Goal: Task Accomplishment & Management: Manage account settings

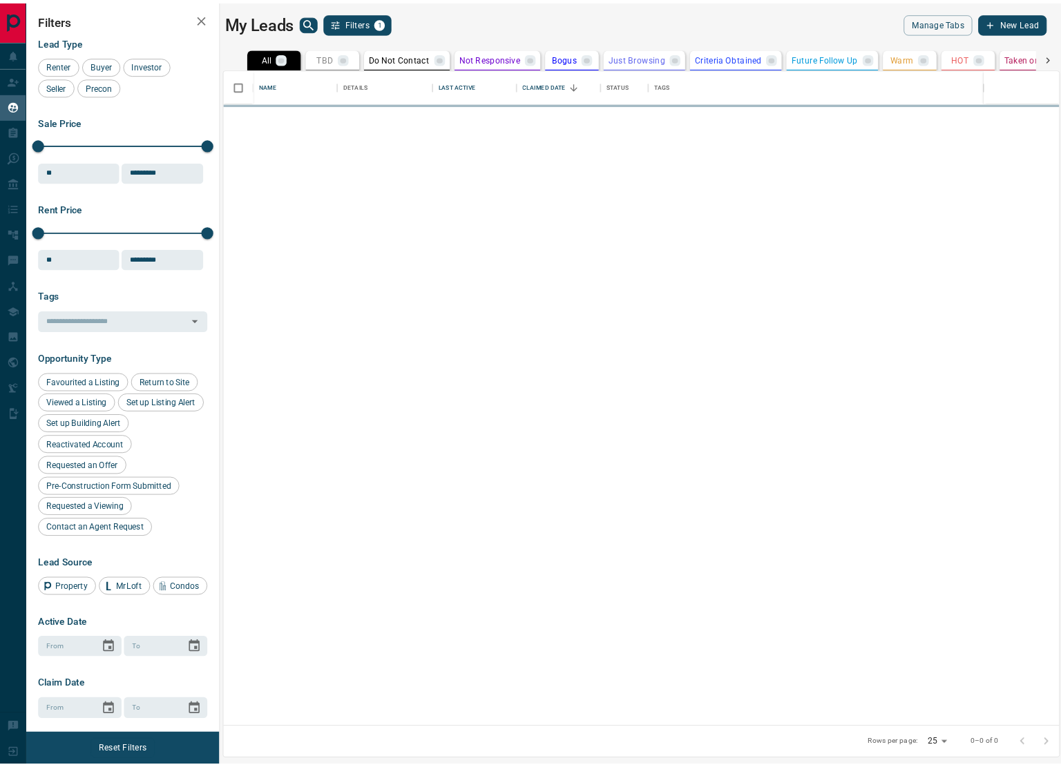
scroll to position [748, 959]
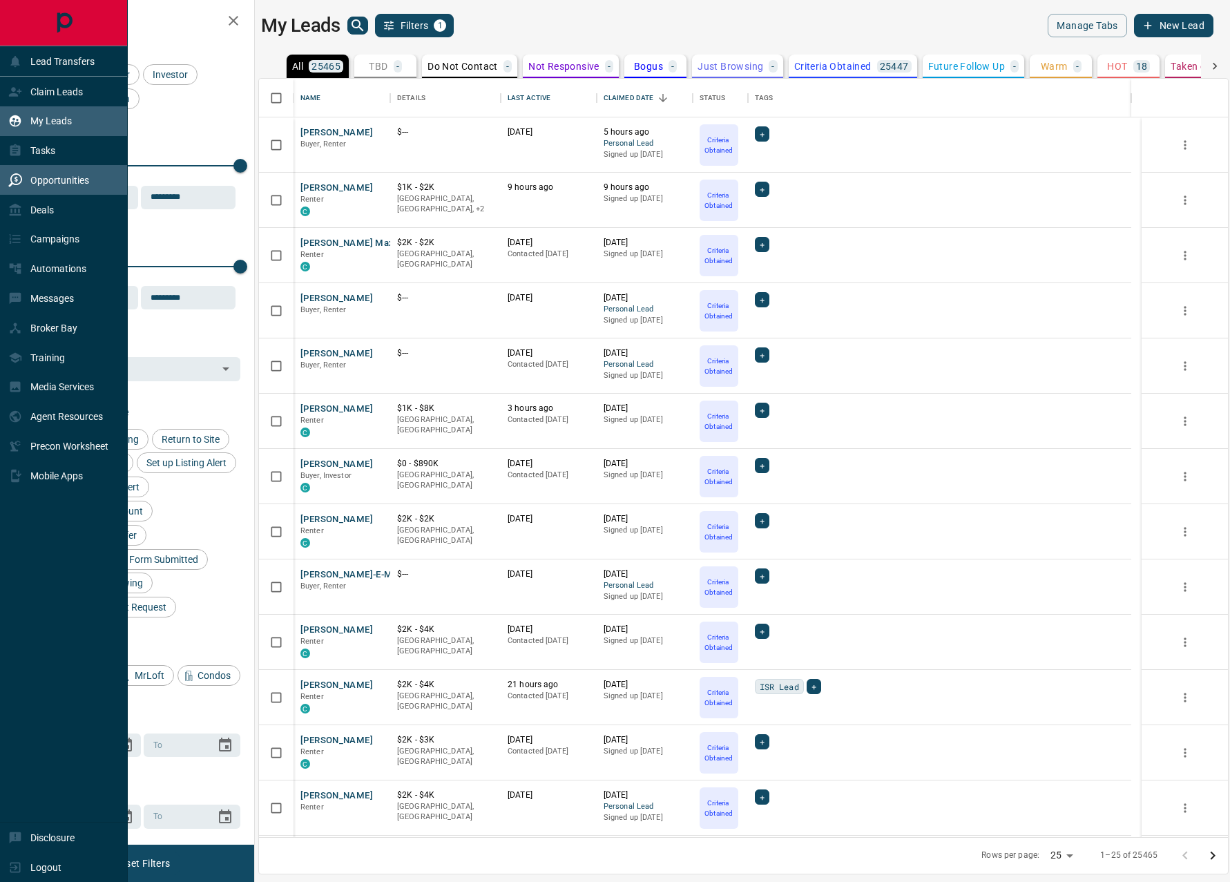
click at [78, 178] on p "Opportunities" at bounding box center [59, 180] width 59 height 11
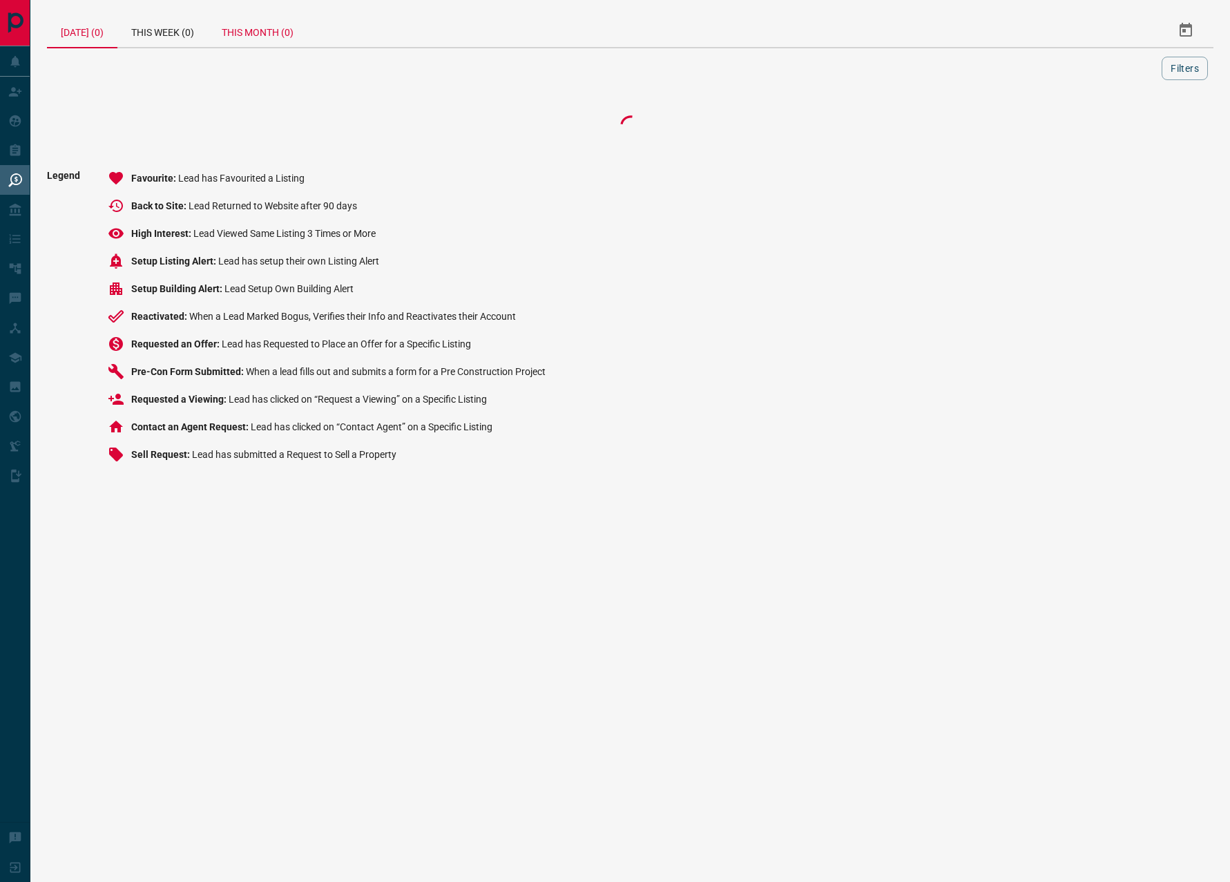
click at [258, 37] on div "This Month (0)" at bounding box center [257, 30] width 99 height 33
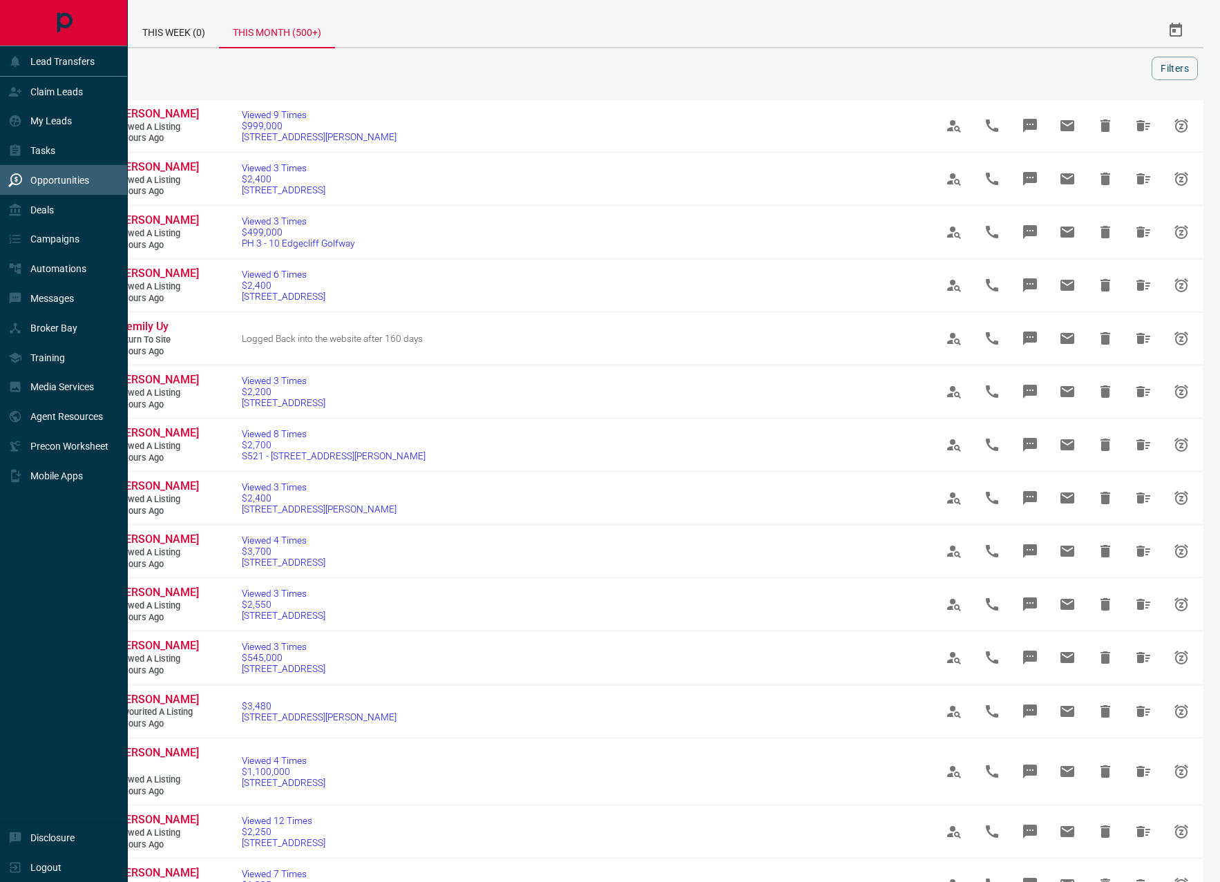
drag, startPoint x: 64, startPoint y: 190, endPoint x: 208, endPoint y: 149, distance: 149.5
click at [66, 191] on div "Opportunities" at bounding box center [48, 180] width 81 height 23
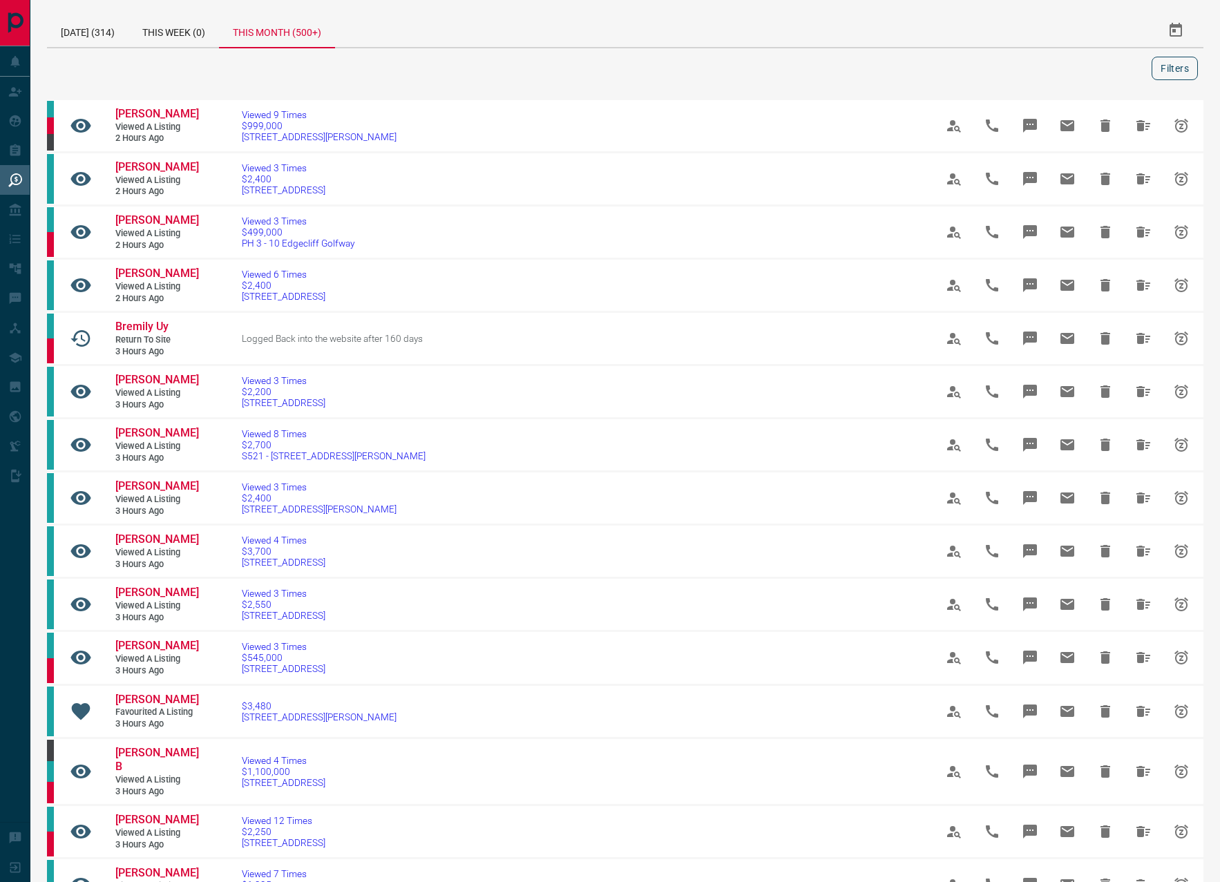
click at [1186, 70] on button "Filters" at bounding box center [1175, 68] width 46 height 23
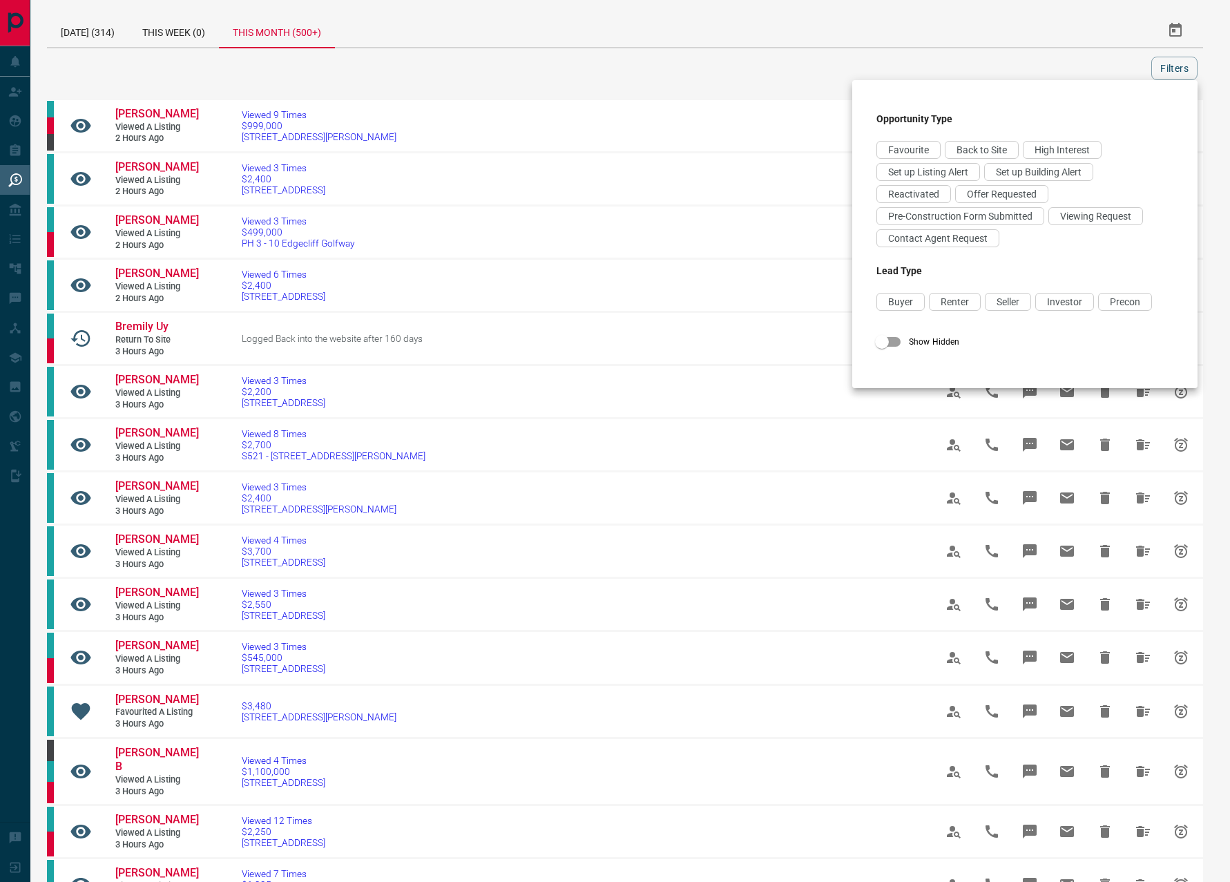
click at [1096, 220] on span "Viewing Request" at bounding box center [1095, 216] width 71 height 11
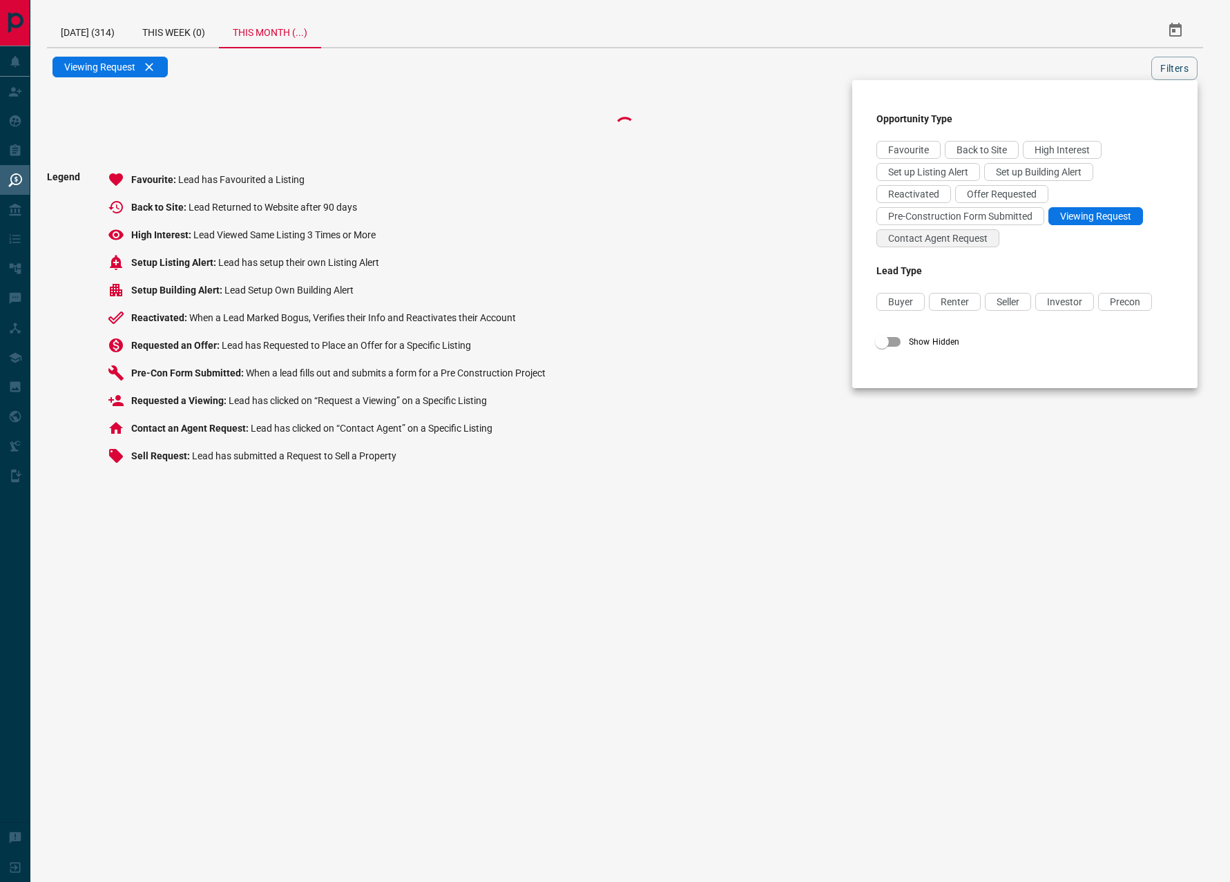
drag, startPoint x: 902, startPoint y: 247, endPoint x: 943, endPoint y: 236, distance: 42.1
click at [901, 247] on div "Favourite Back to Site High Interest Set up Listing Alert Set up Building Alert…" at bounding box center [1025, 196] width 297 height 111
click at [997, 195] on span "Offer Requested" at bounding box center [1002, 194] width 70 height 11
click at [960, 240] on span "Contact Agent Request" at bounding box center [937, 238] width 99 height 11
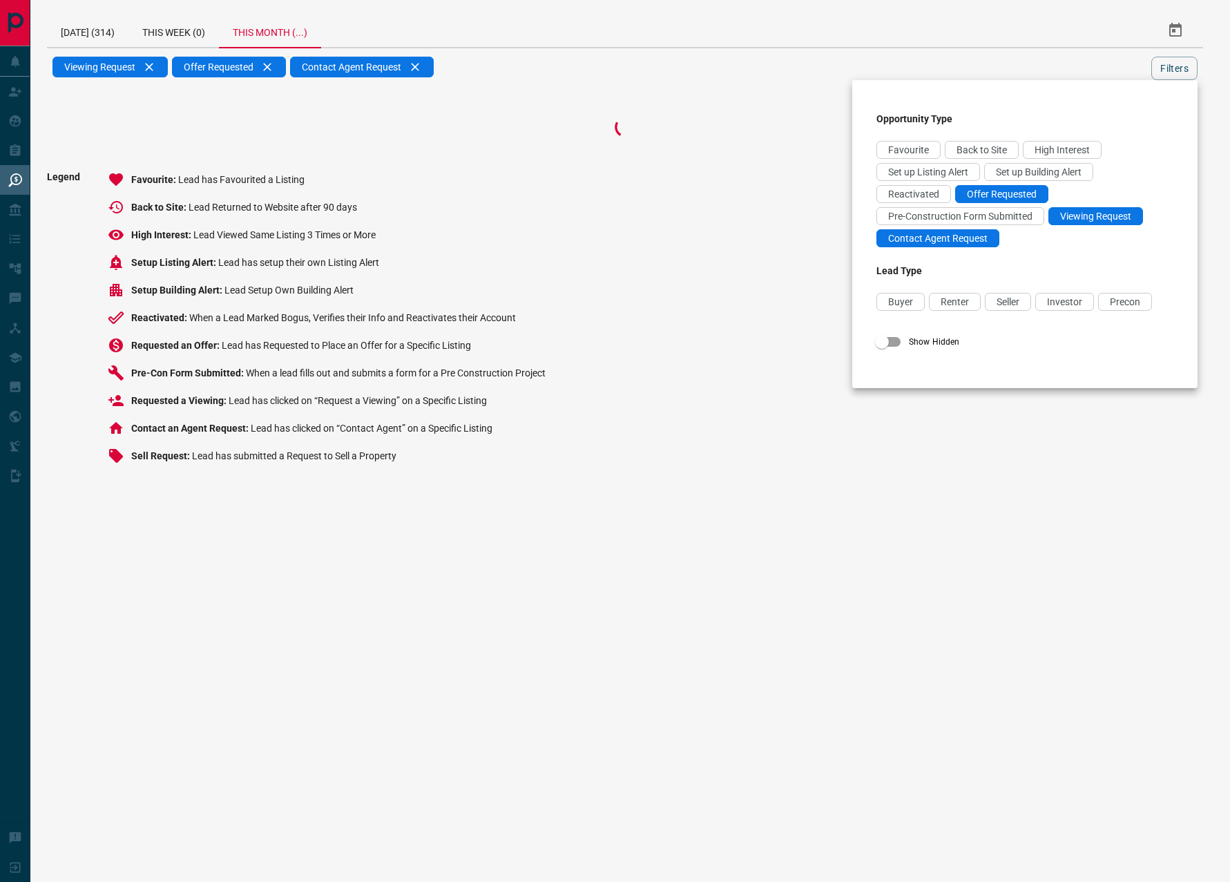
click at [1177, 59] on div at bounding box center [615, 441] width 1230 height 882
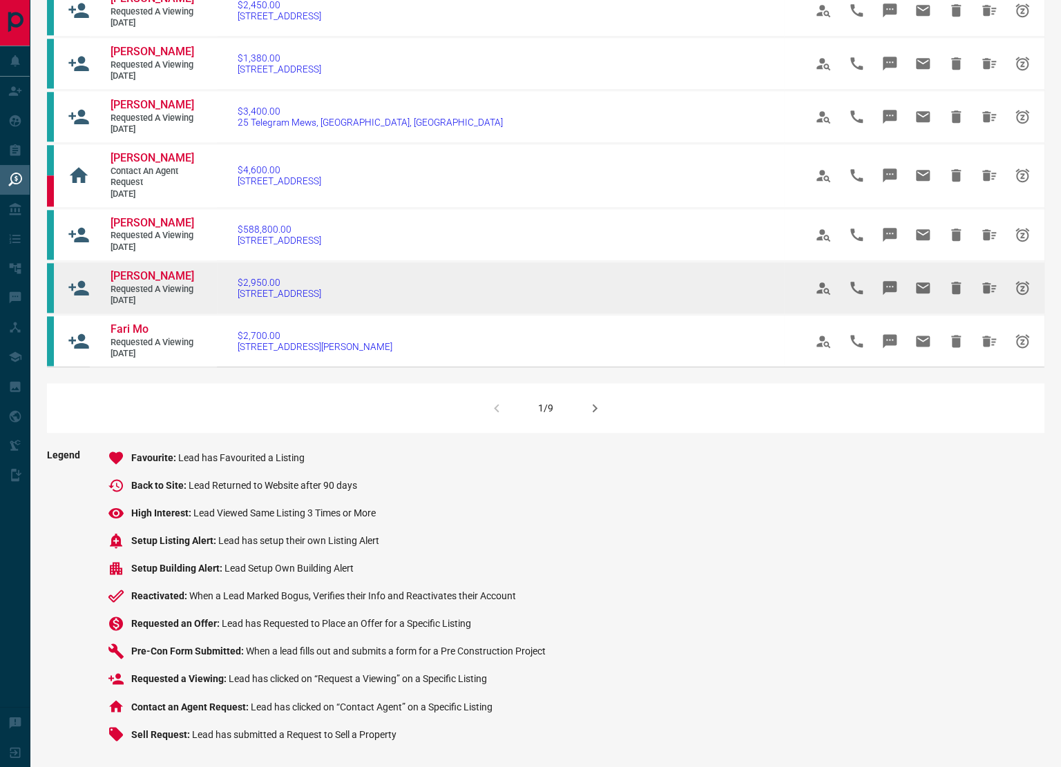
scroll to position [1013, 0]
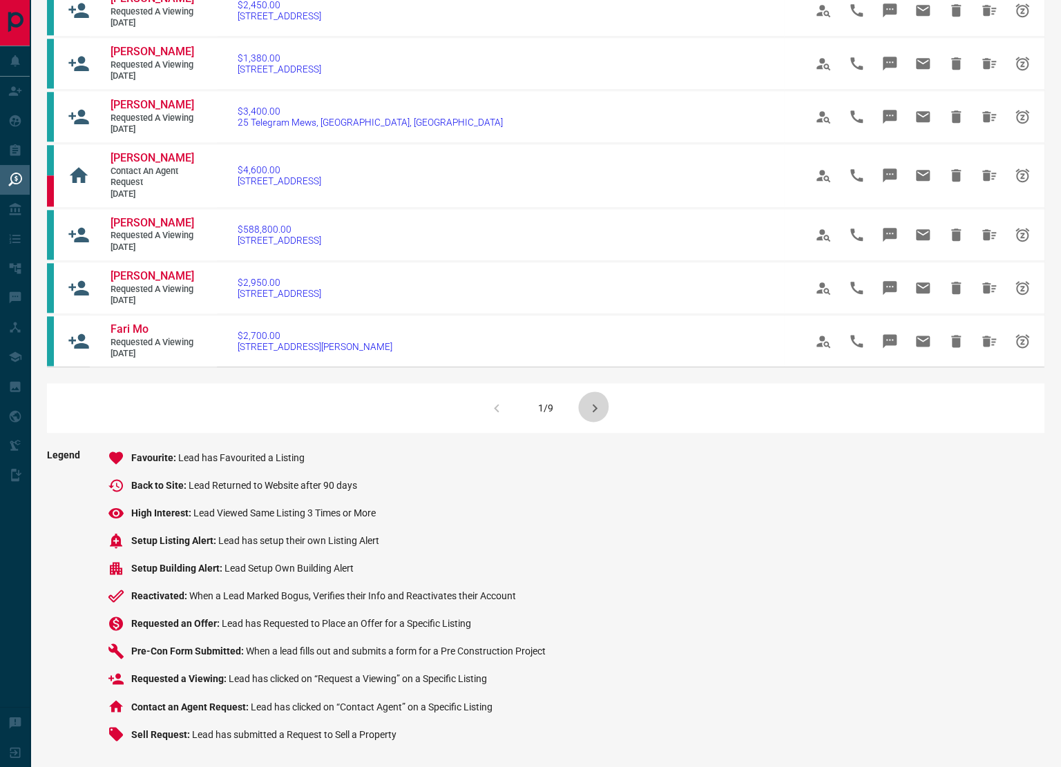
click at [591, 417] on icon "button" at bounding box center [594, 408] width 17 height 17
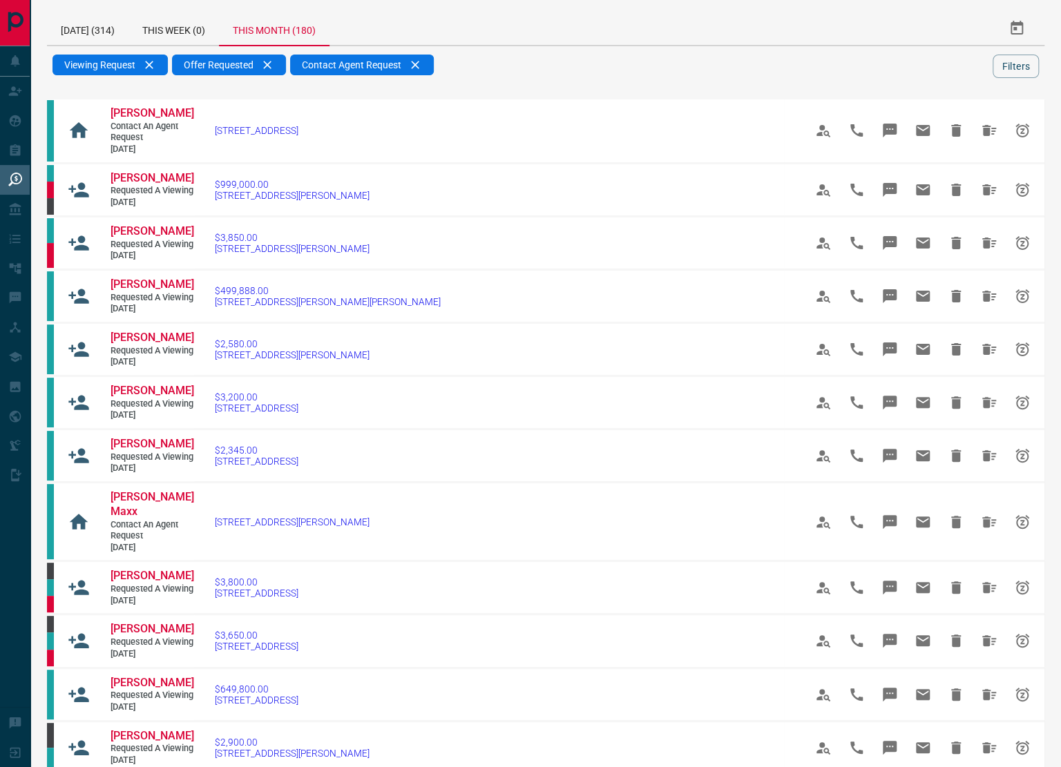
scroll to position [1033, 0]
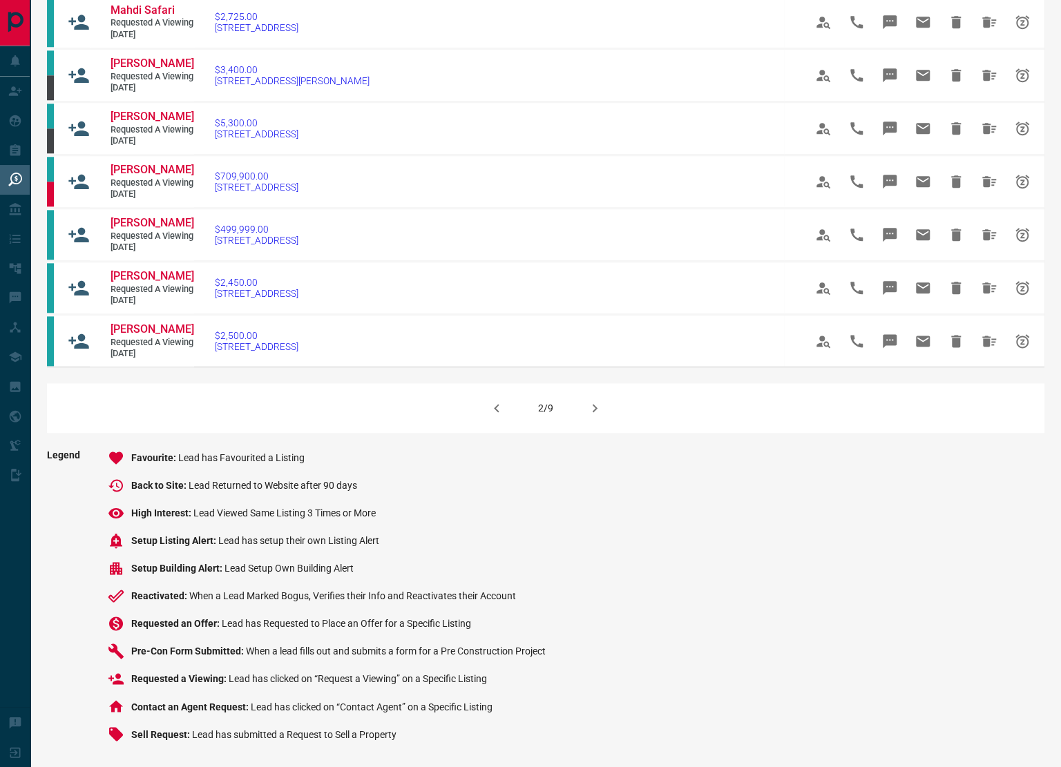
click at [488, 425] on button "button" at bounding box center [496, 408] width 33 height 33
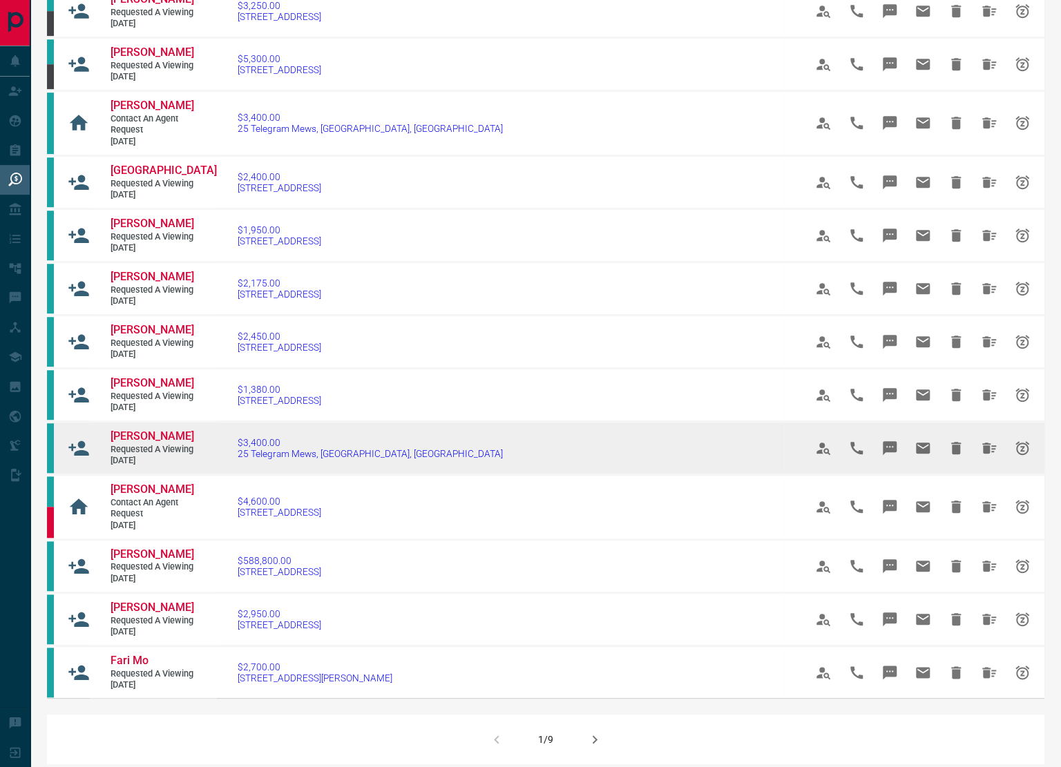
scroll to position [957, 0]
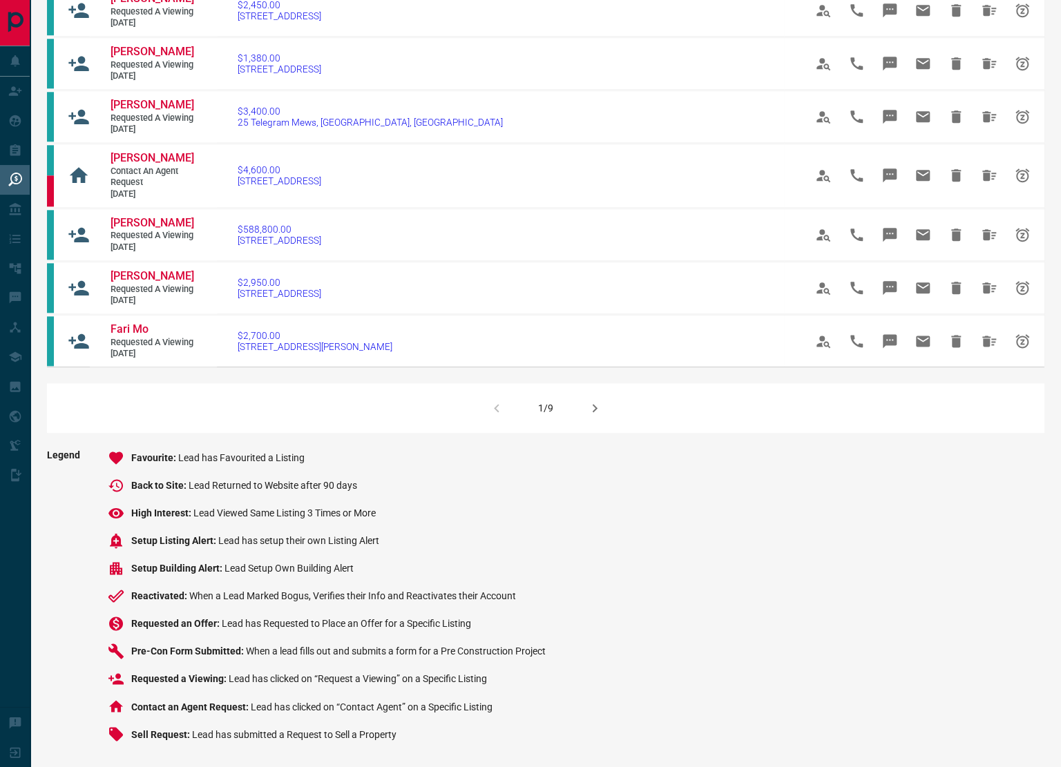
click at [598, 417] on icon "button" at bounding box center [594, 408] width 17 height 17
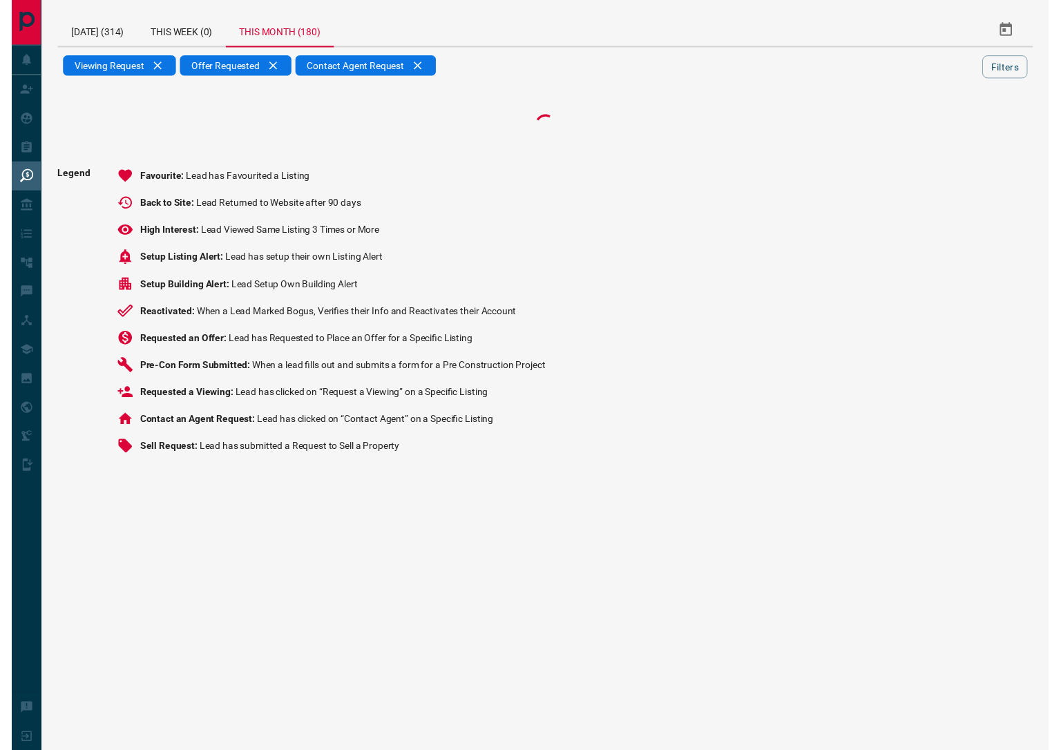
scroll to position [0, 0]
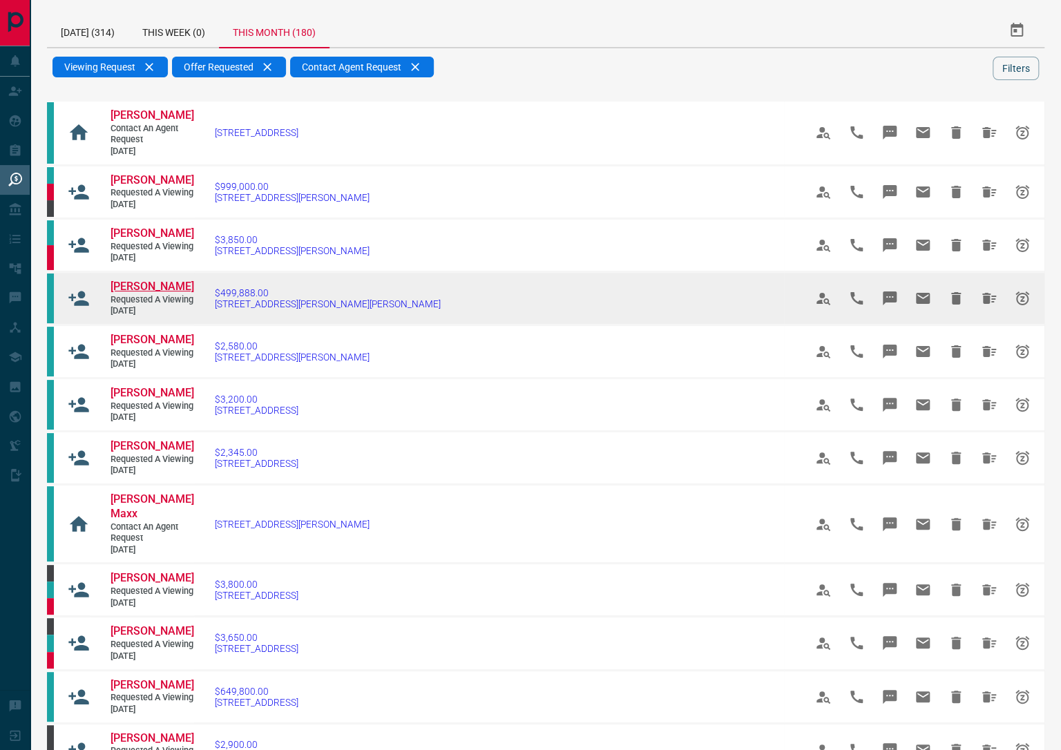
click at [134, 293] on span "[PERSON_NAME]" at bounding box center [153, 286] width 84 height 13
